Goal: Find specific page/section: Find specific page/section

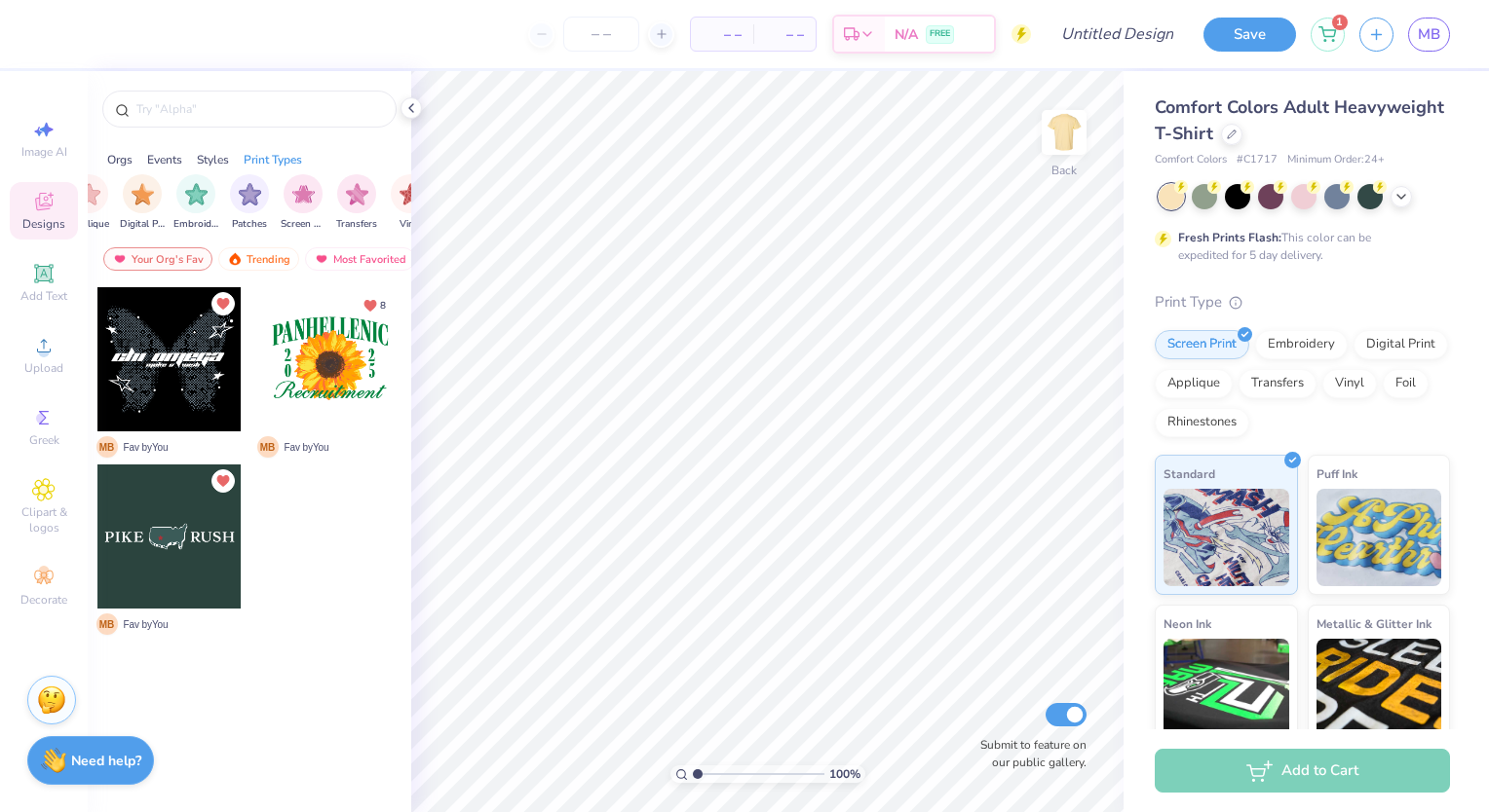
scroll to position [0, 1648]
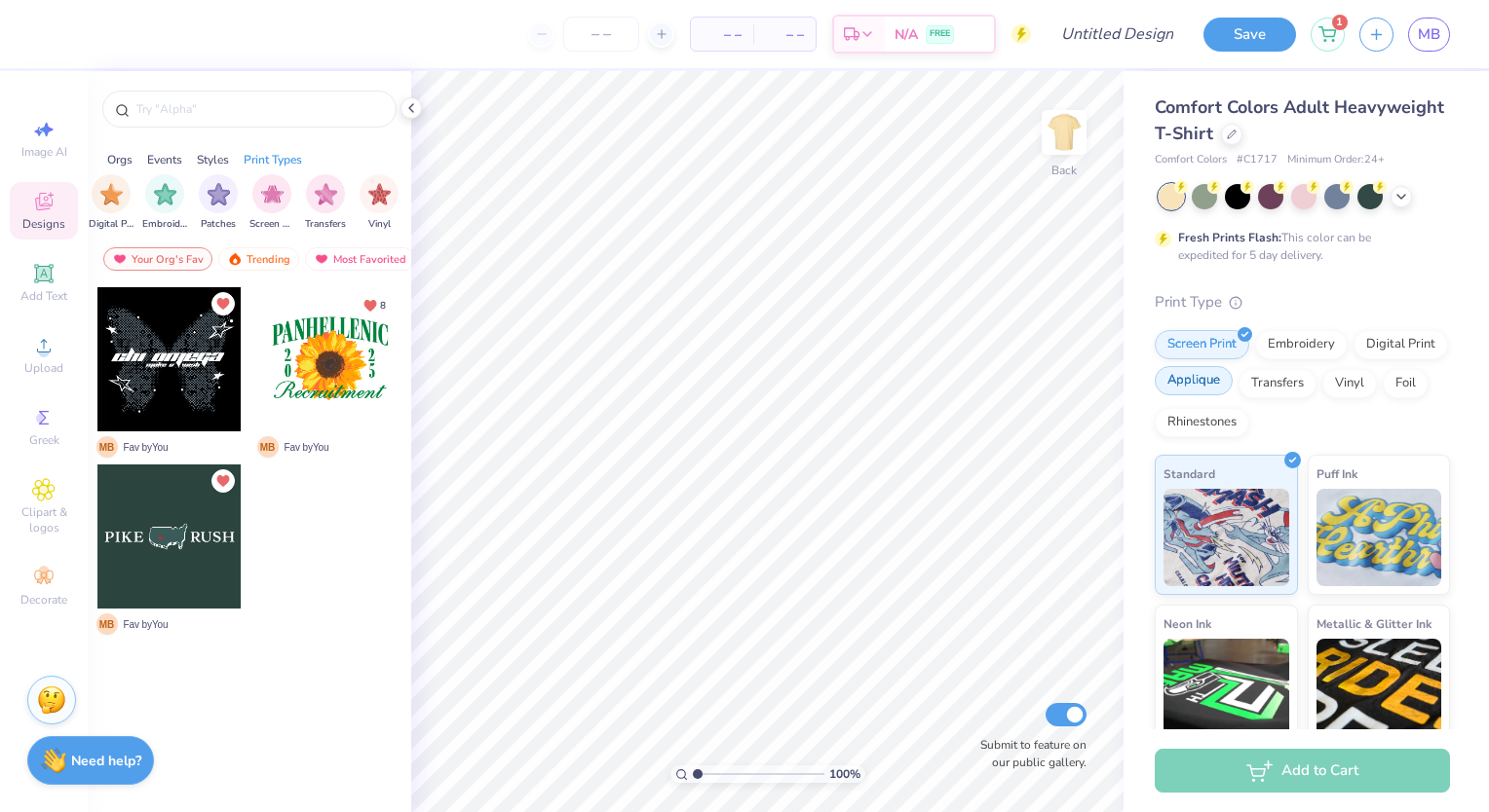
click at [1233, 373] on div "Applique" at bounding box center [1193, 381] width 78 height 30
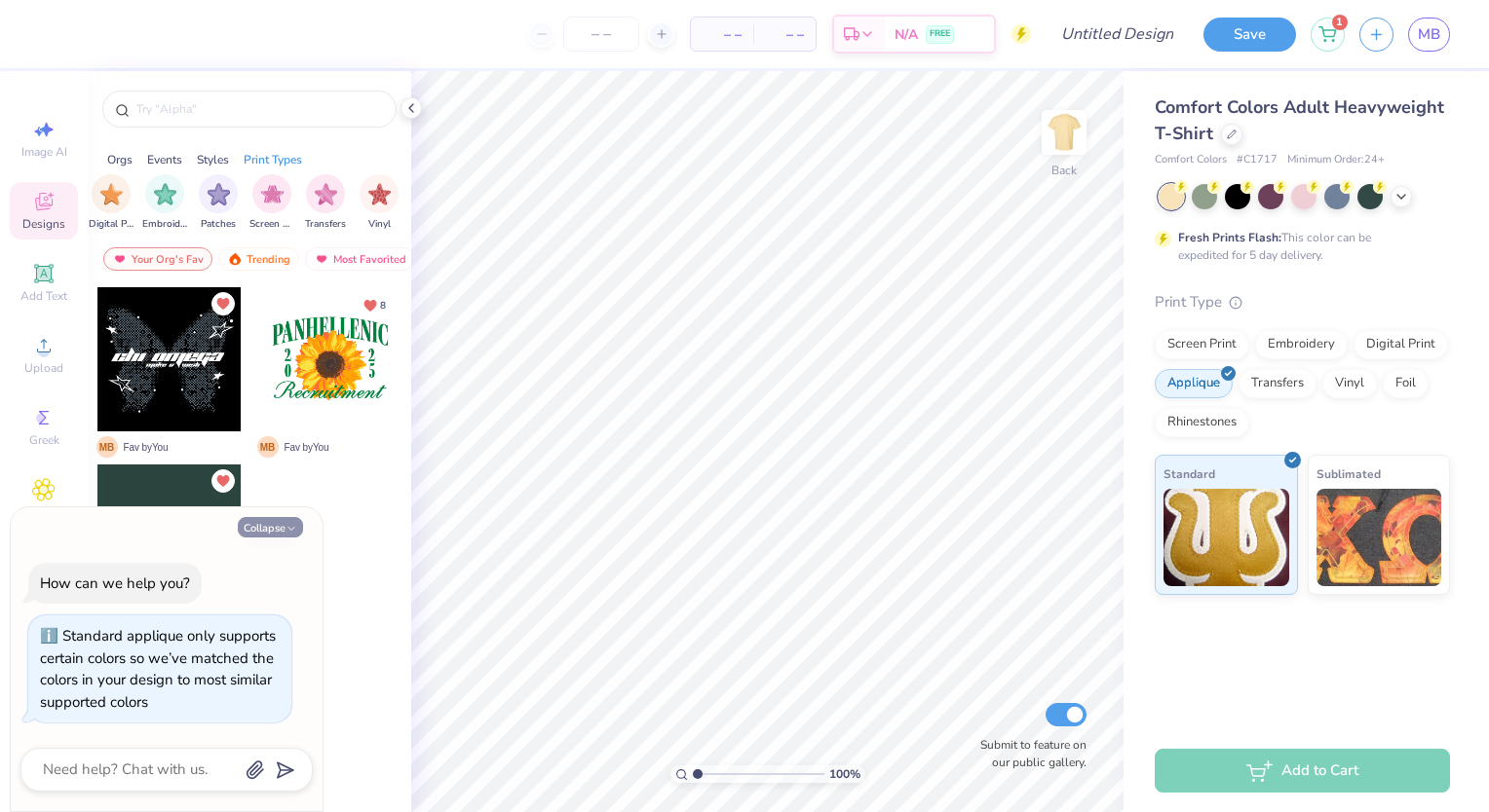
click at [269, 536] on button "Collapse" at bounding box center [270, 527] width 65 height 21
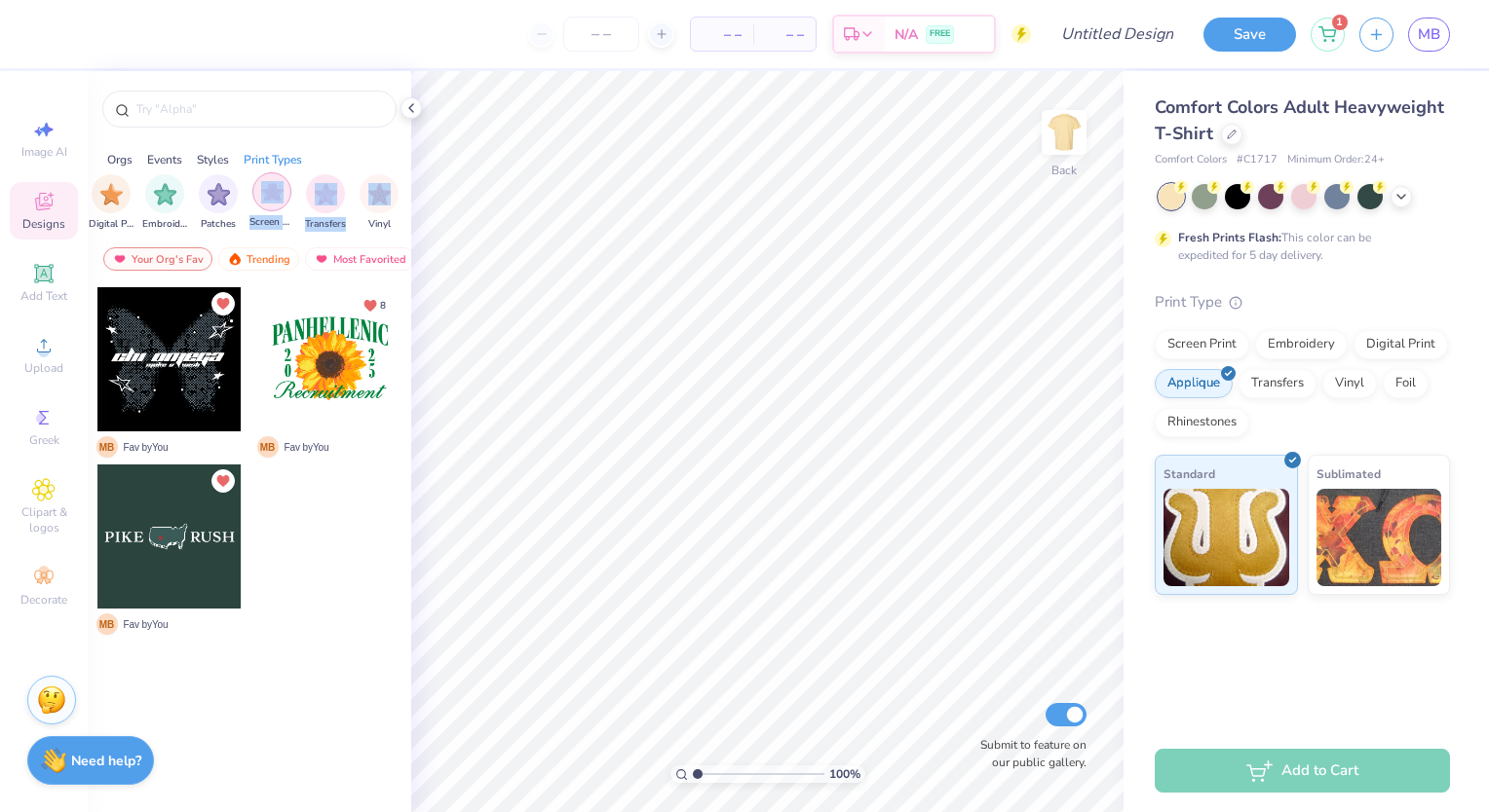
drag, startPoint x: 348, startPoint y: 188, endPoint x: 258, endPoint y: 199, distance: 90.7
click at [258, 199] on div "Applique Digital Print Embroidery Patches Screen Print Transfers Vinyl" at bounding box center [218, 203] width 360 height 57
drag, startPoint x: 258, startPoint y: 199, endPoint x: 378, endPoint y: 205, distance: 120.1
click at [378, 204] on img "filter for Vinyl" at bounding box center [379, 192] width 23 height 23
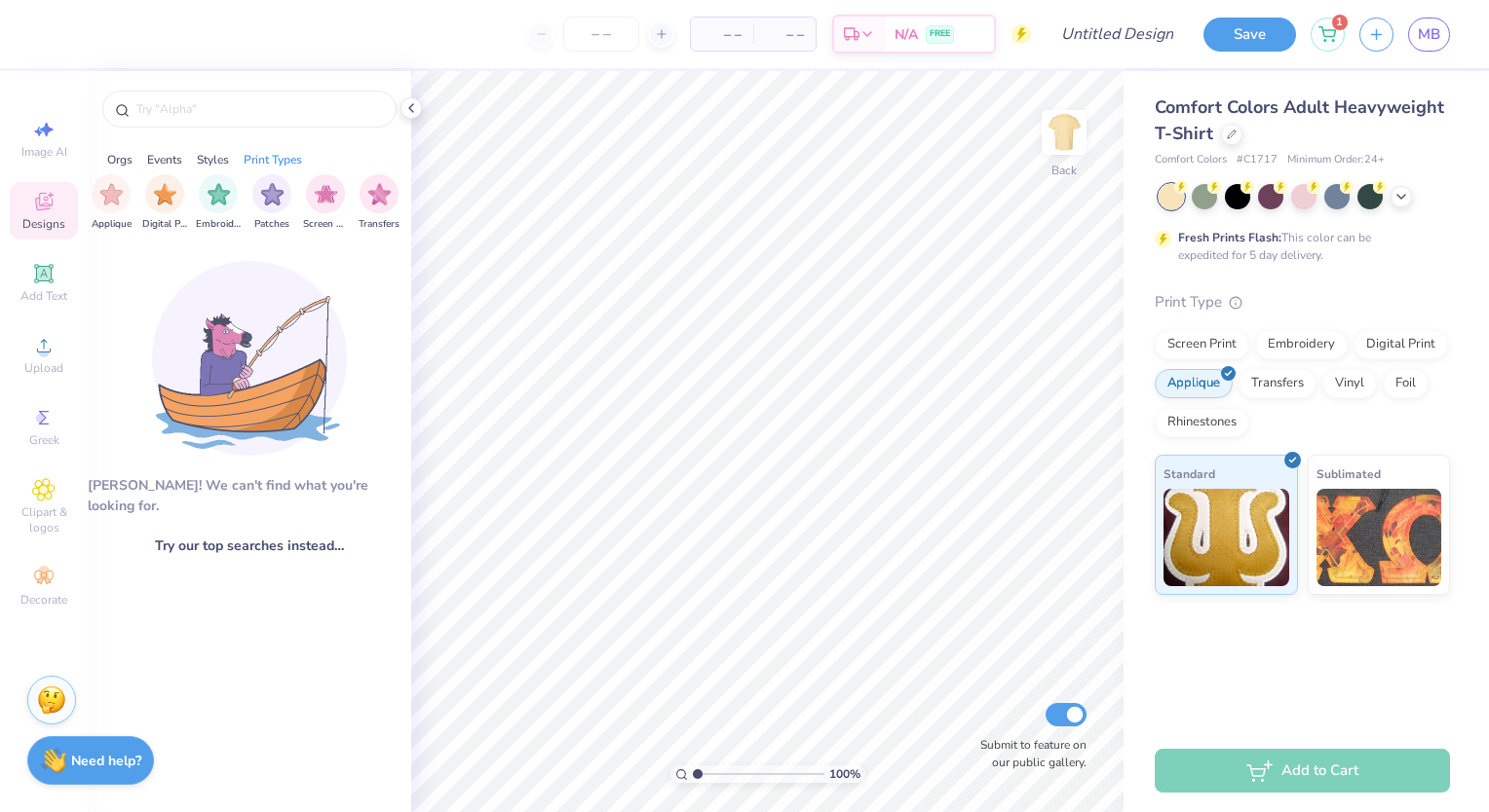
click at [366, 154] on div "Orgs Events Styles Print Types" at bounding box center [249, 155] width 324 height 28
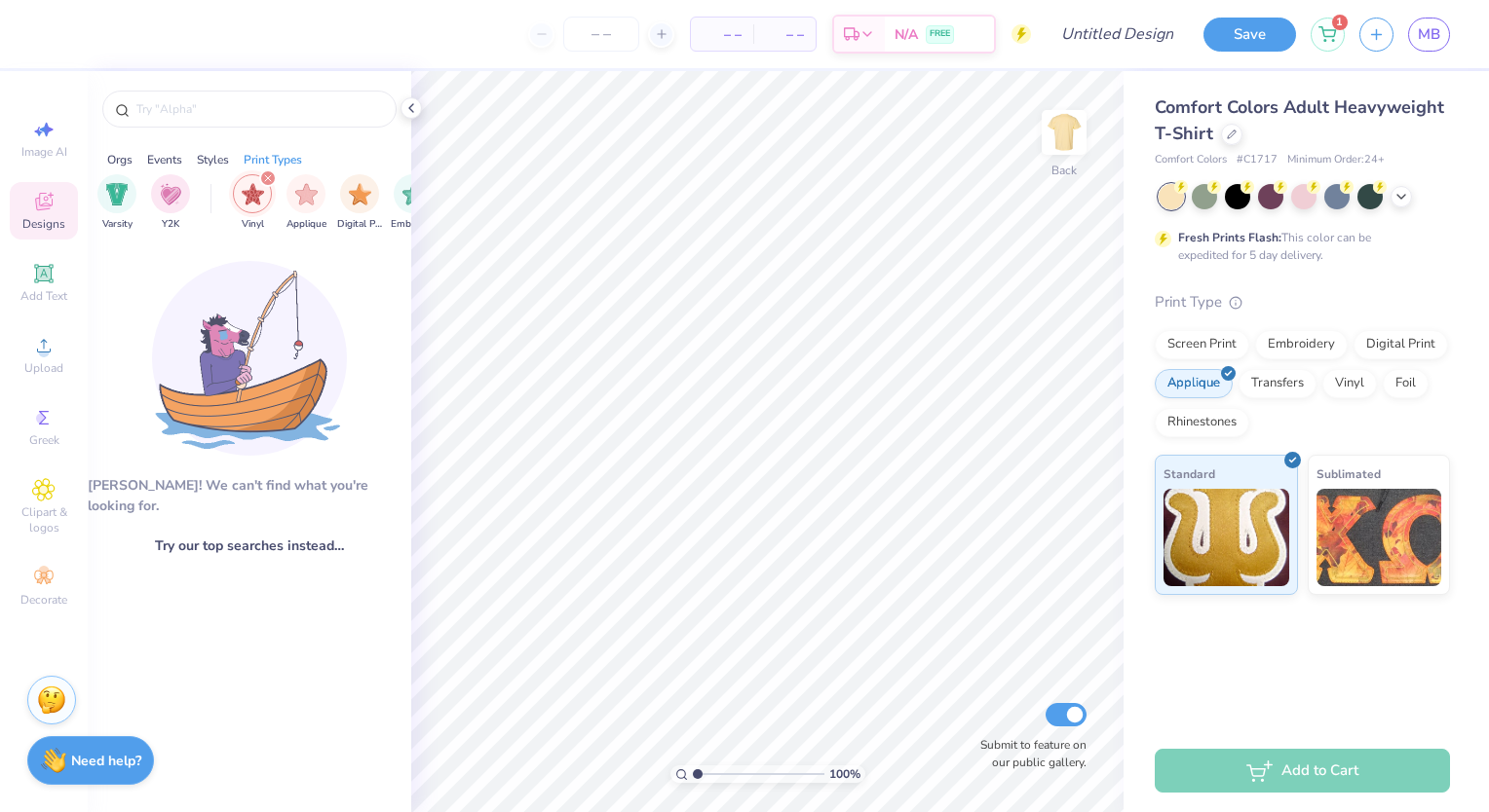
click at [264, 176] on icon "filter for Vinyl" at bounding box center [268, 178] width 8 height 8
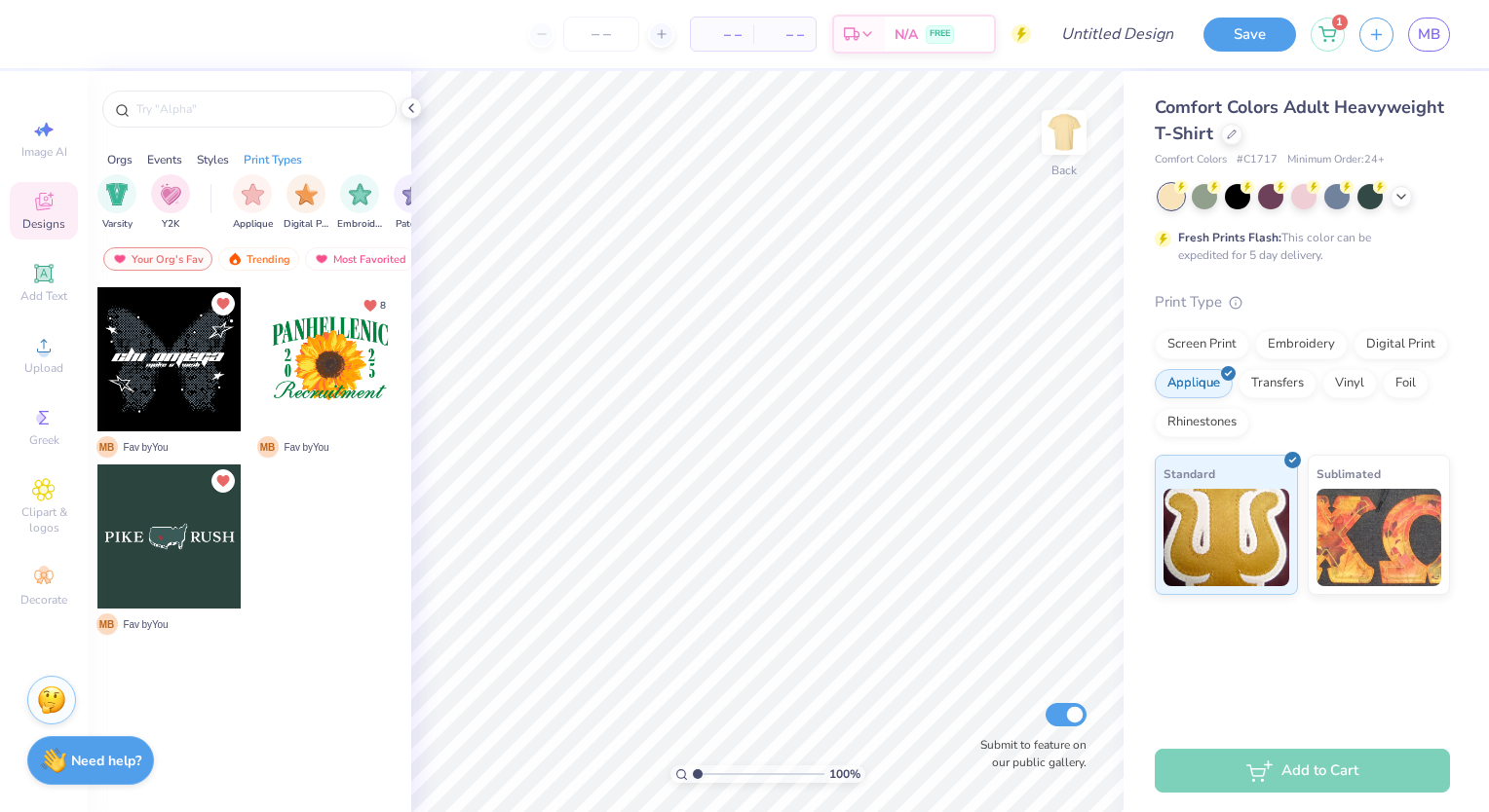
click at [273, 245] on div "Your Org's Fav Trending Most Favorited Newest" at bounding box center [249, 263] width 324 height 45
click at [269, 254] on div "Trending" at bounding box center [259, 259] width 81 height 24
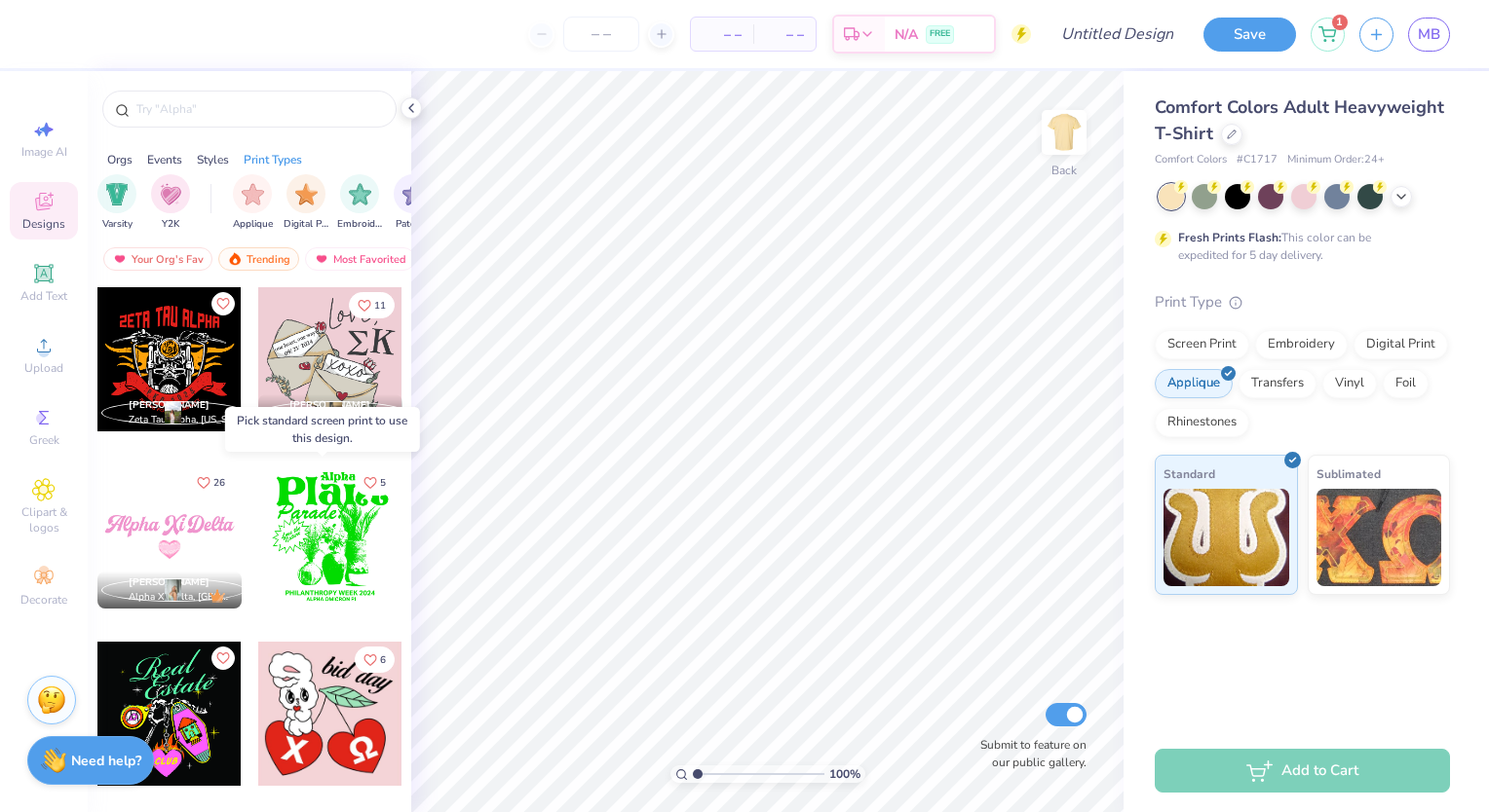
click at [329, 549] on div at bounding box center [330, 537] width 144 height 144
click at [329, 524] on div at bounding box center [330, 537] width 144 height 144
click at [1193, 348] on div "Screen Print" at bounding box center [1202, 342] width 95 height 30
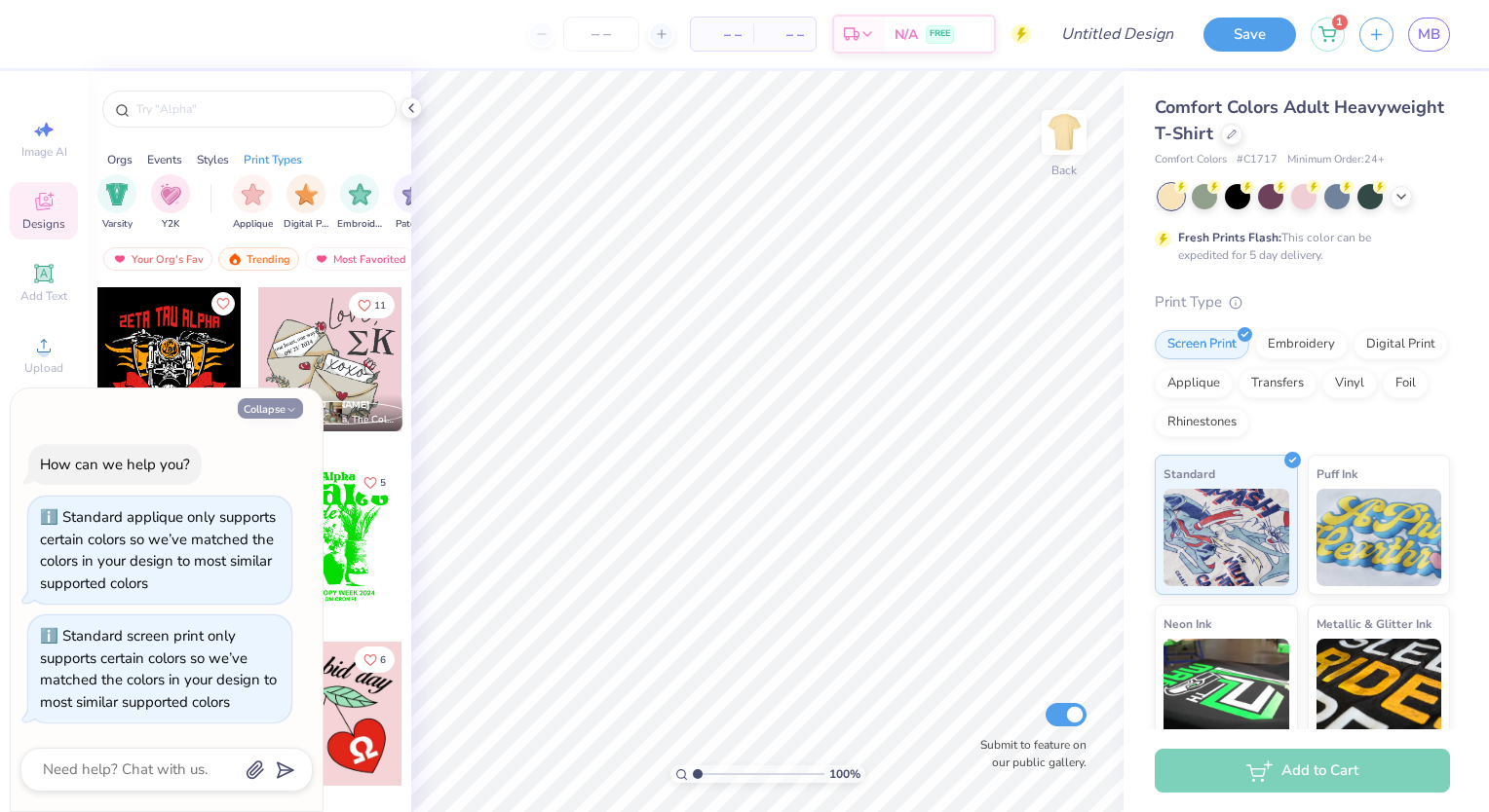
click at [291, 417] on button "Collapse" at bounding box center [270, 408] width 65 height 21
type textarea "x"
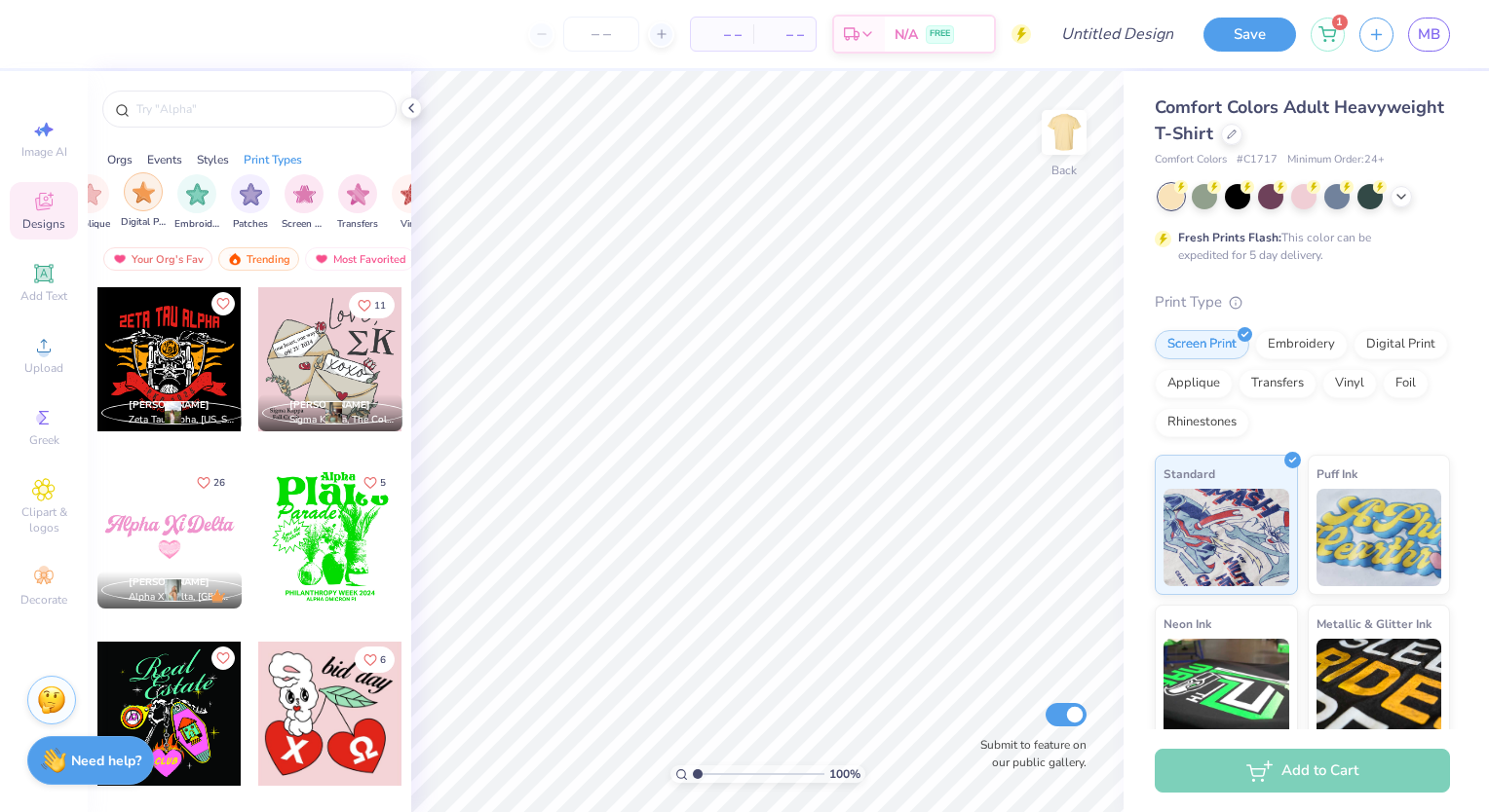
scroll to position [0, 1648]
click at [321, 193] on img "filter for Transfers" at bounding box center [326, 194] width 23 height 23
click at [163, 178] on div "filter for Transfers" at bounding box center [170, 178] width 18 height 18
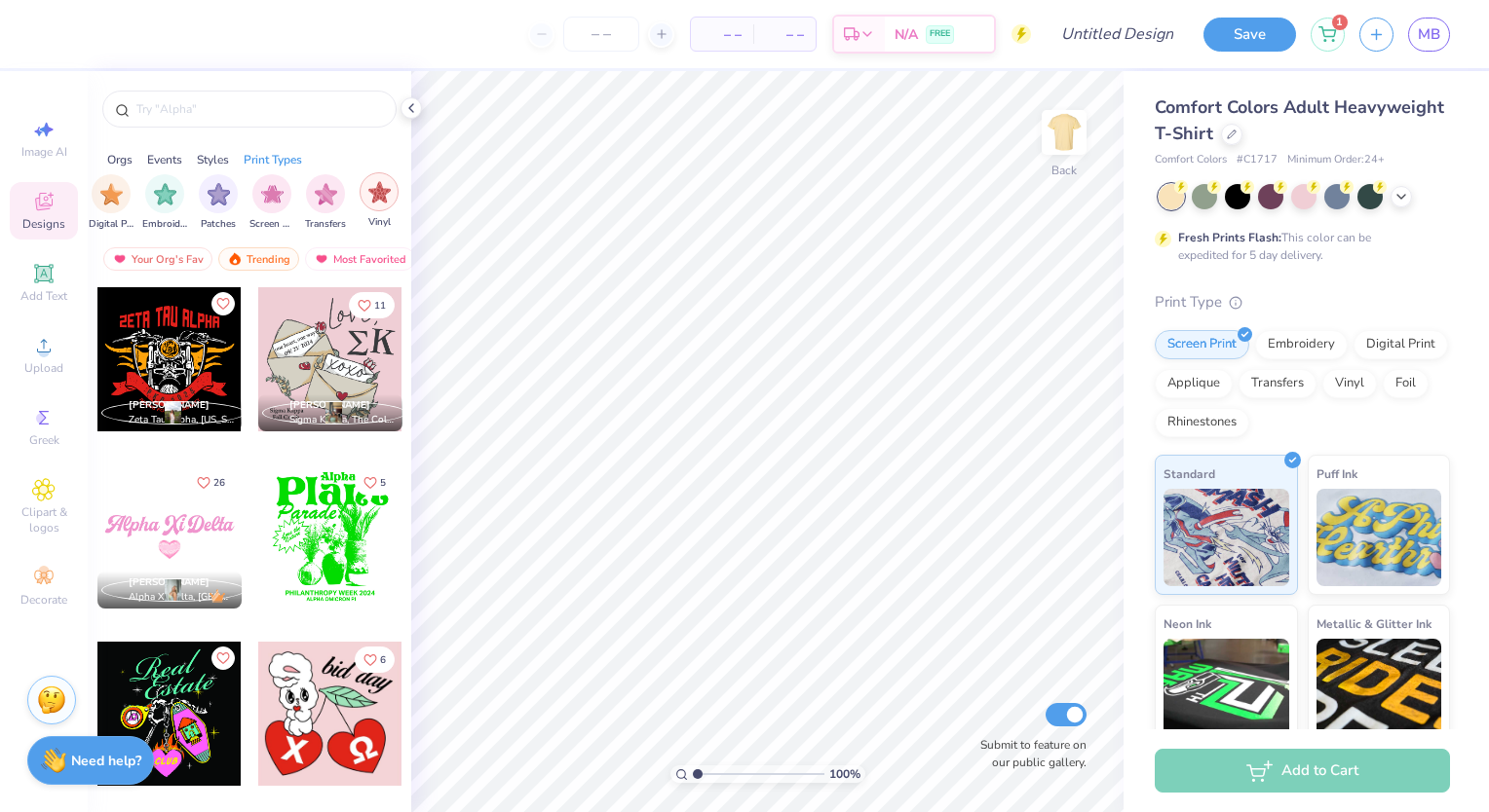
click at [378, 193] on img "filter for Vinyl" at bounding box center [379, 192] width 23 height 23
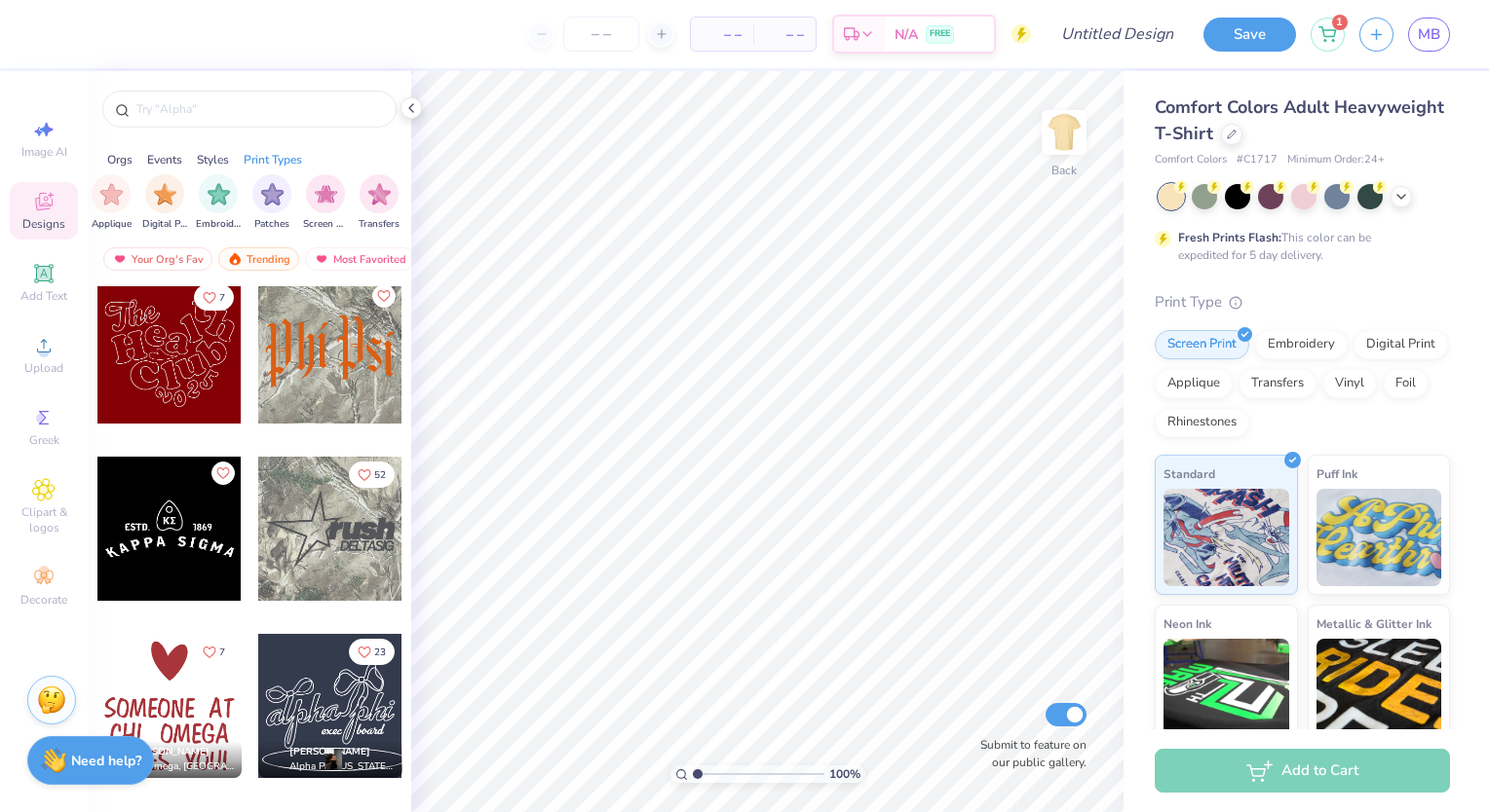
scroll to position [1461, 0]
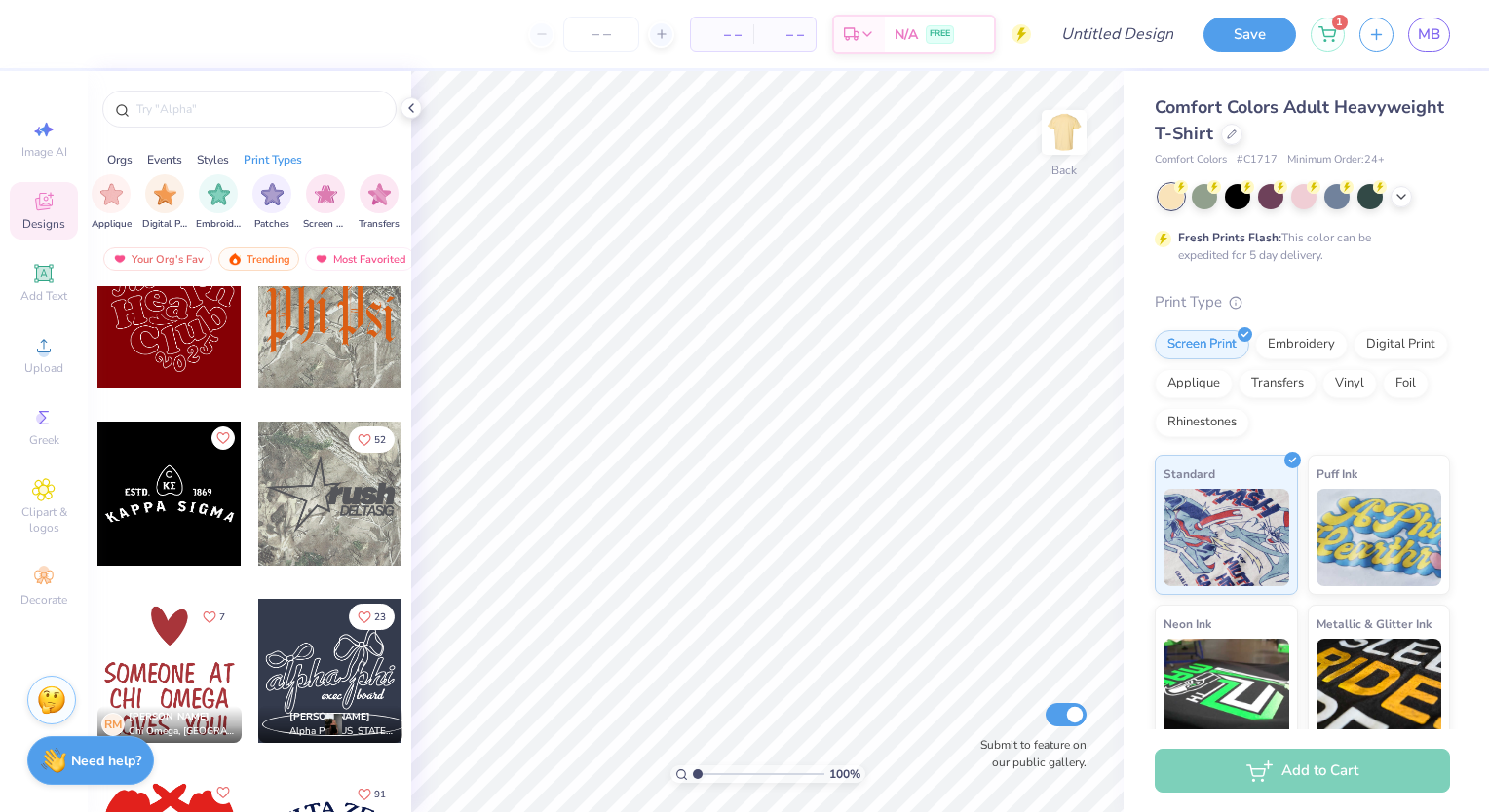
click at [326, 473] on div at bounding box center [330, 494] width 144 height 144
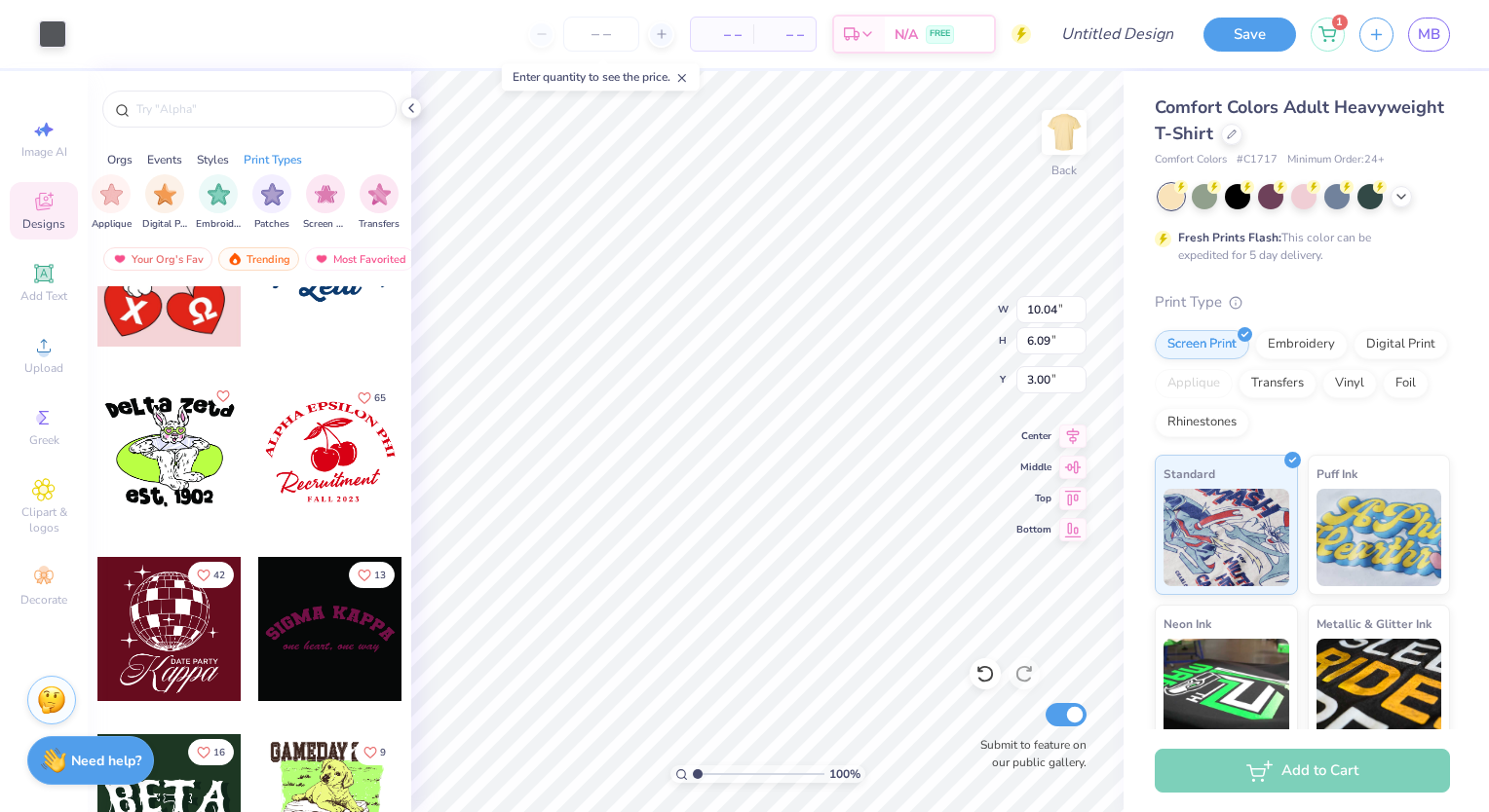
scroll to position [0, 0]
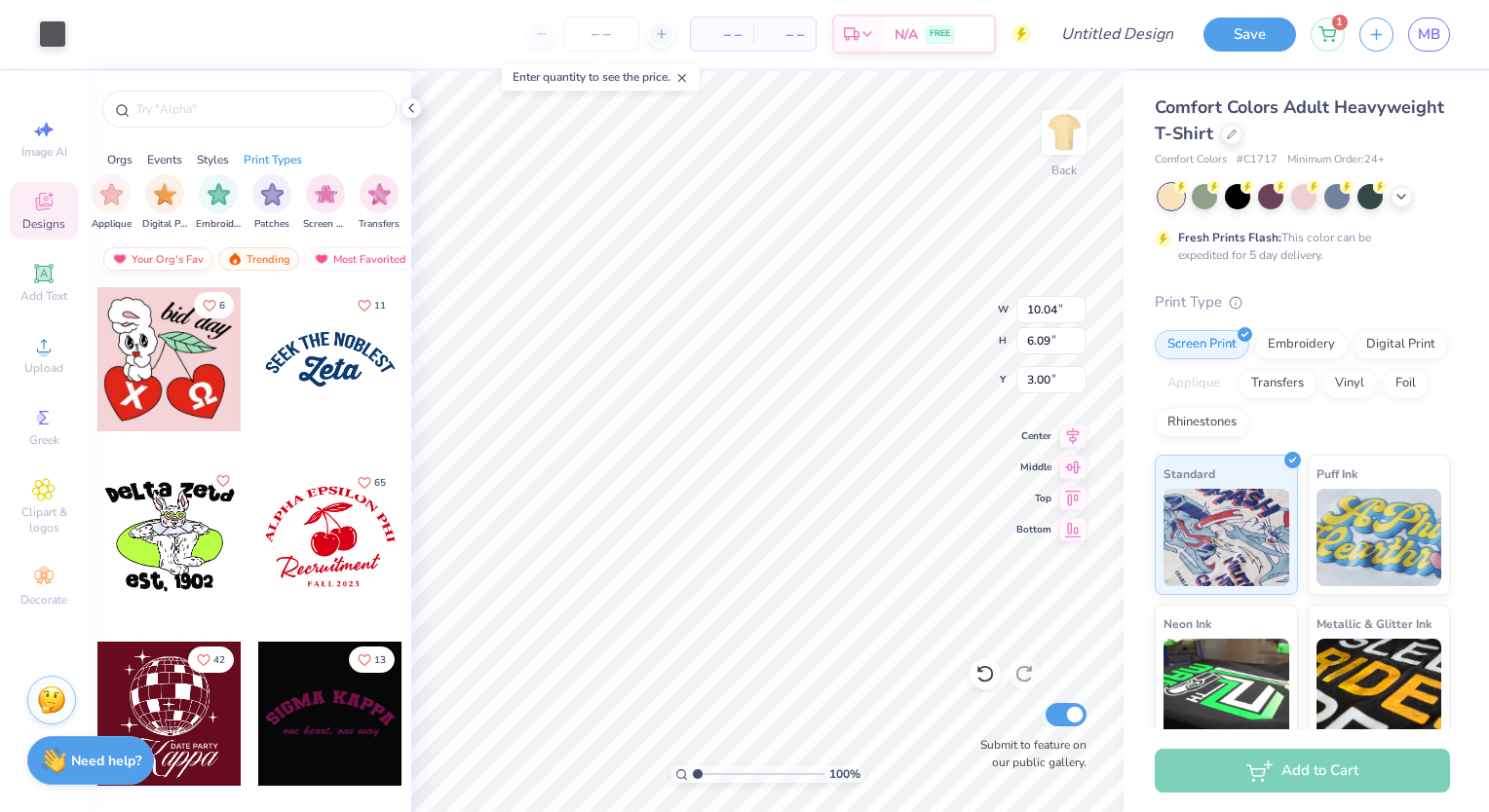
click at [169, 259] on div "Your Org's Fav" at bounding box center [157, 259] width 109 height 24
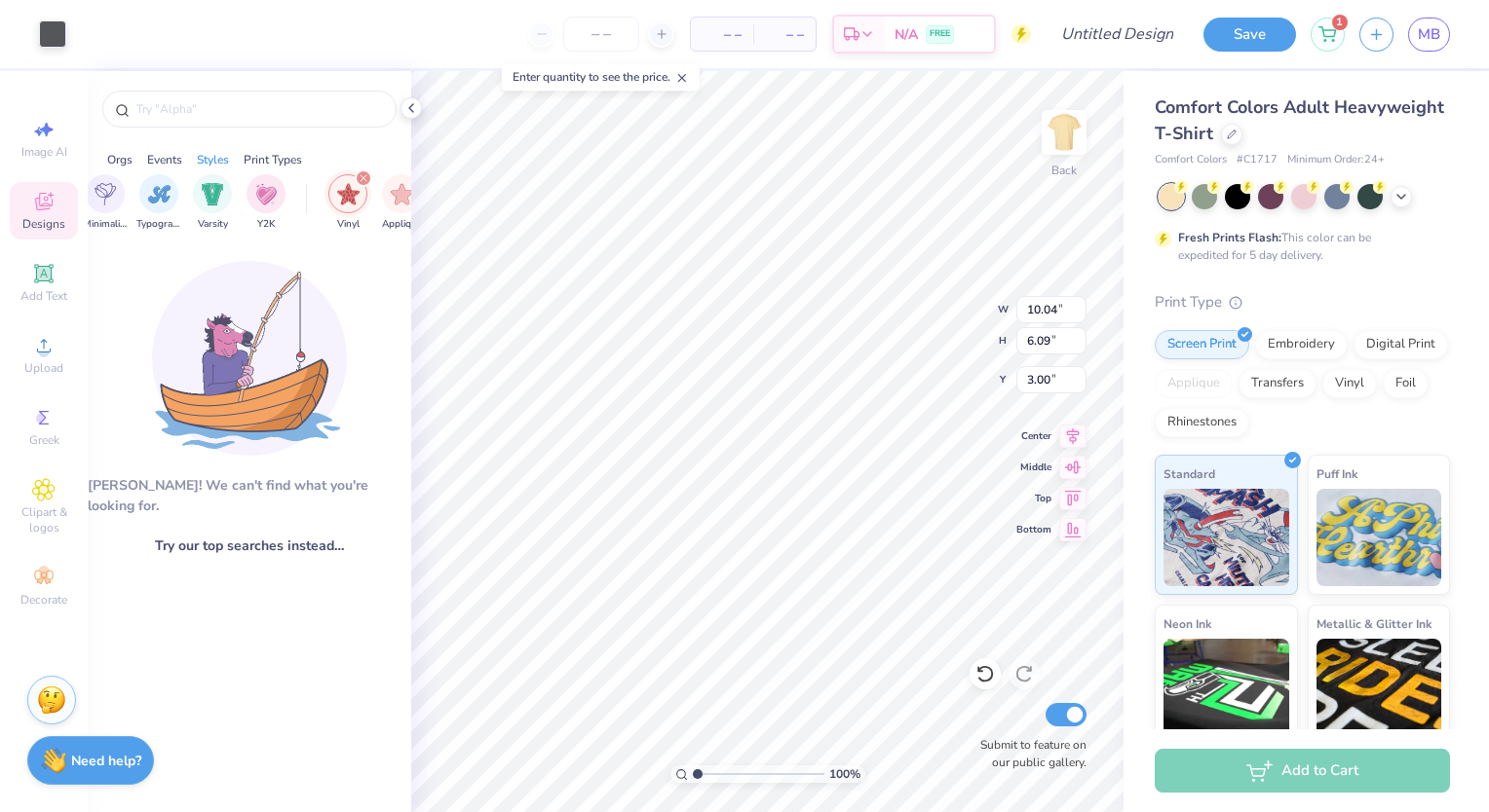
scroll to position [0, 1453]
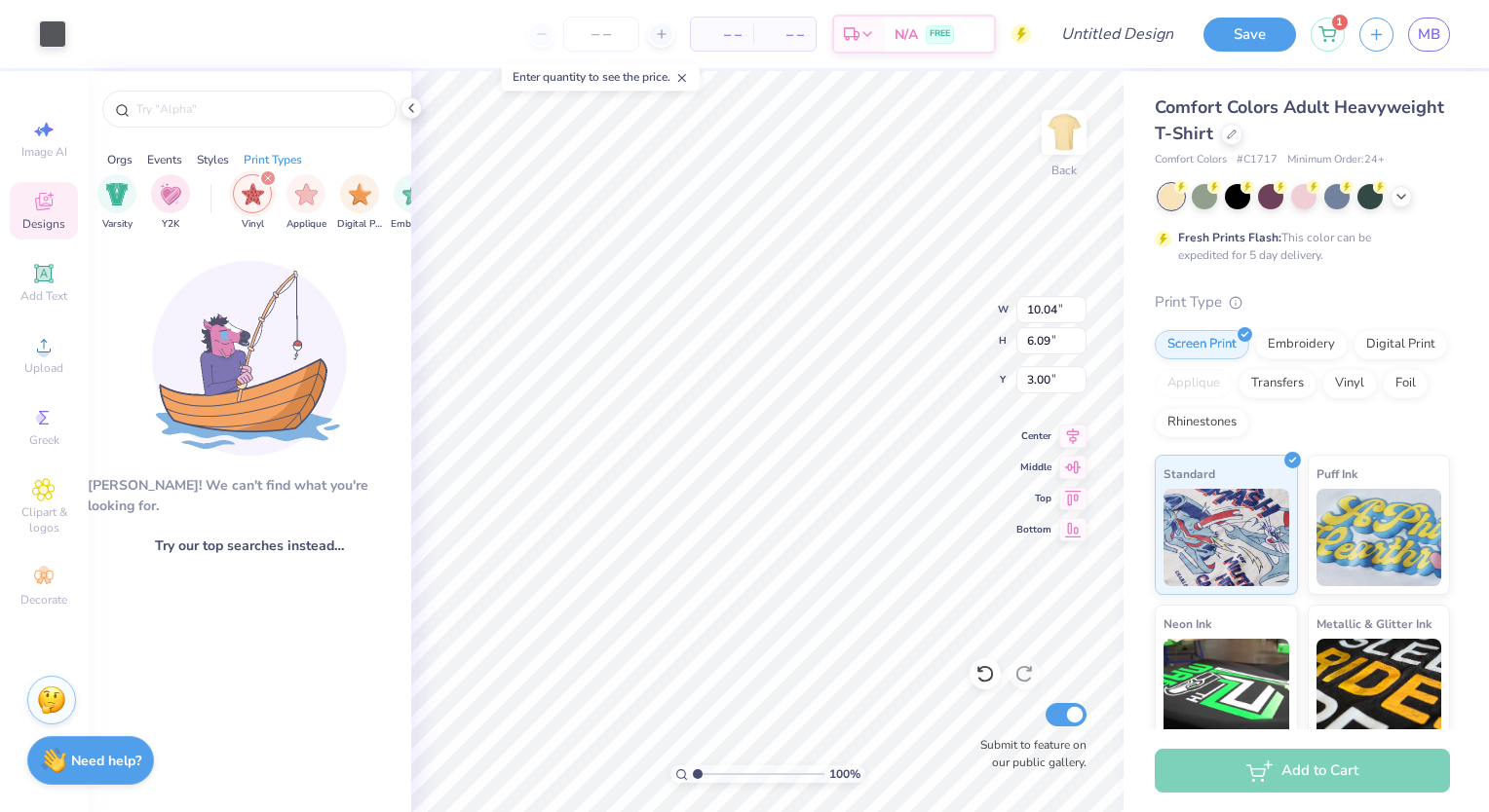
click at [272, 178] on div "filter for Vinyl" at bounding box center [268, 178] width 18 height 18
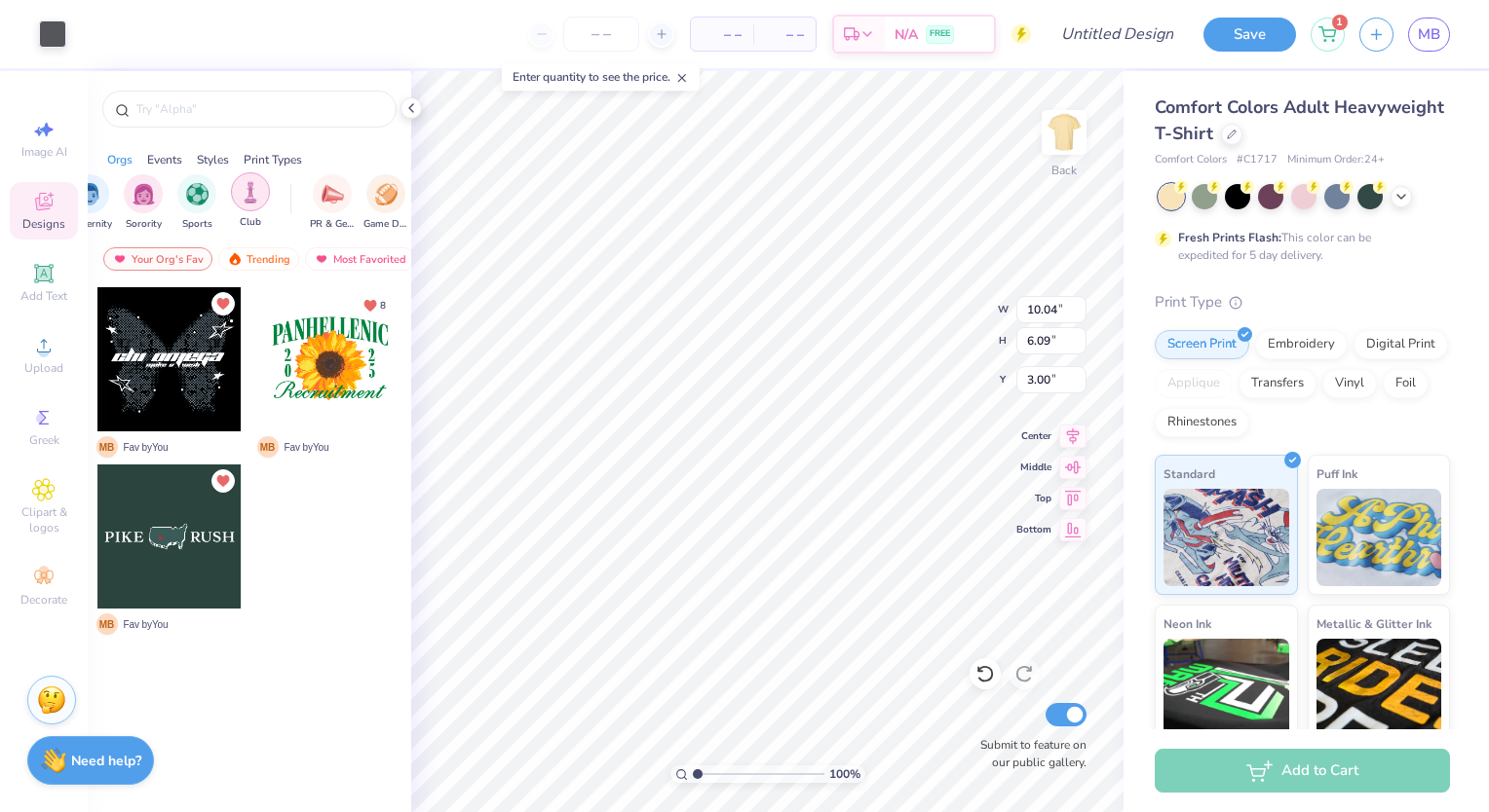
scroll to position [0, 0]
